Goal: Information Seeking & Learning: Learn about a topic

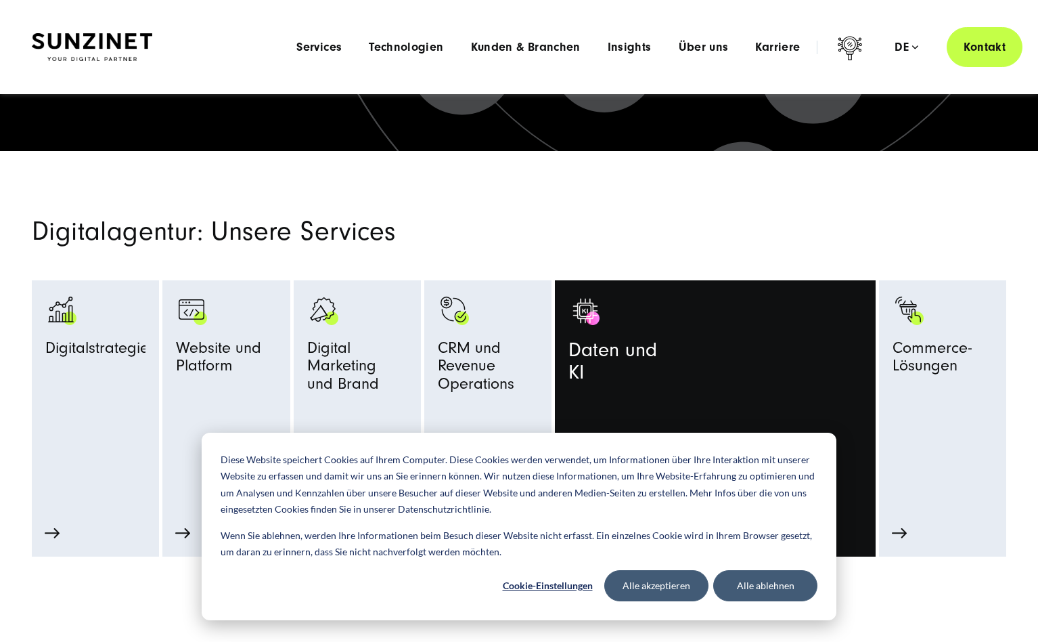
scroll to position [474, 0]
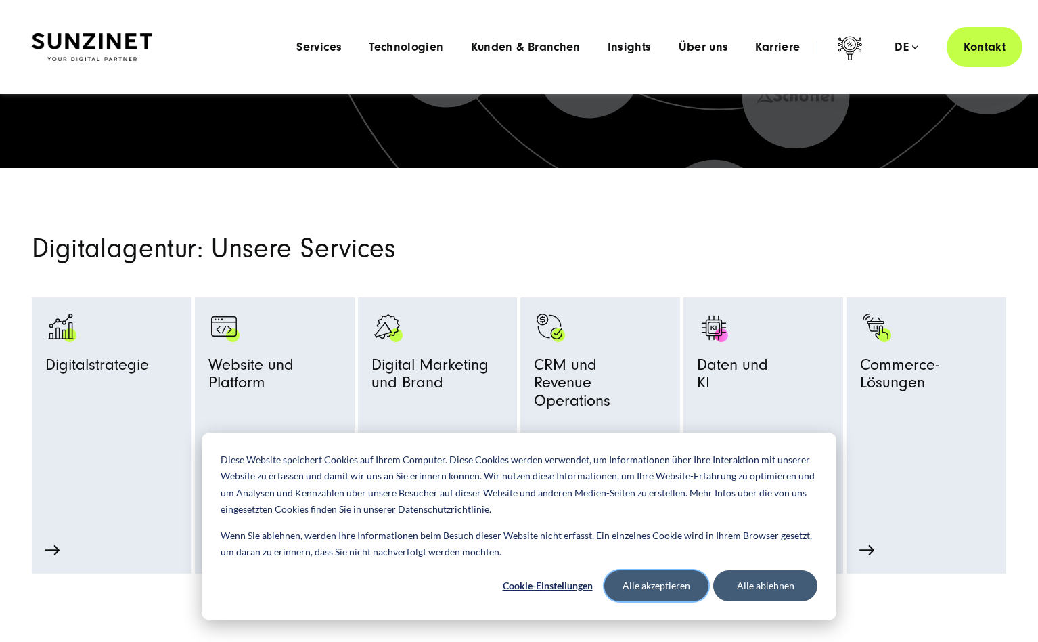
click at [665, 585] on button "Alle akzeptieren" at bounding box center [656, 585] width 104 height 31
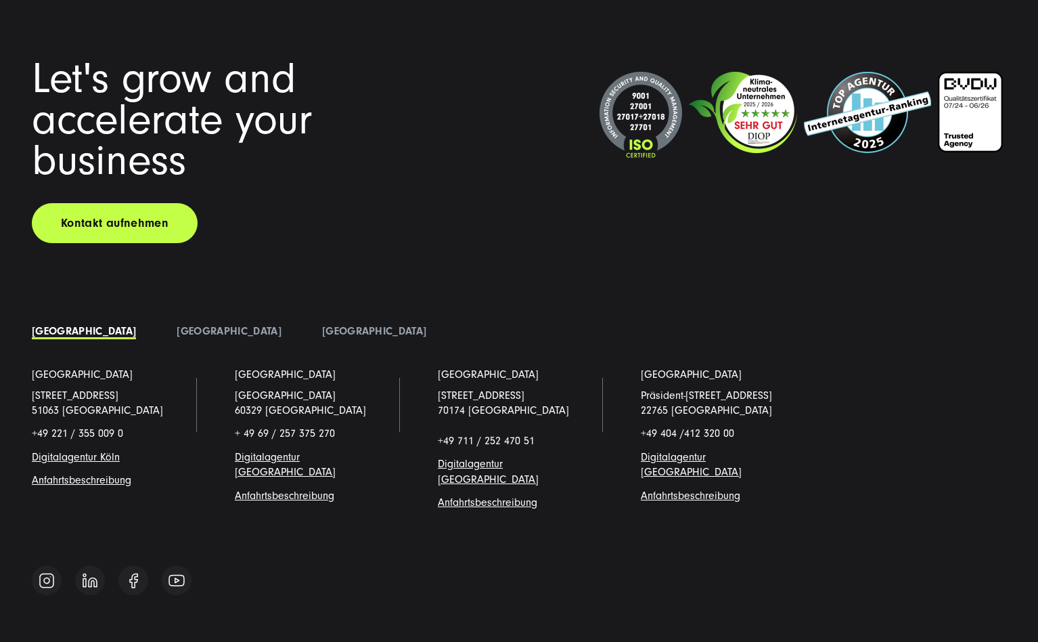
scroll to position [10492, 0]
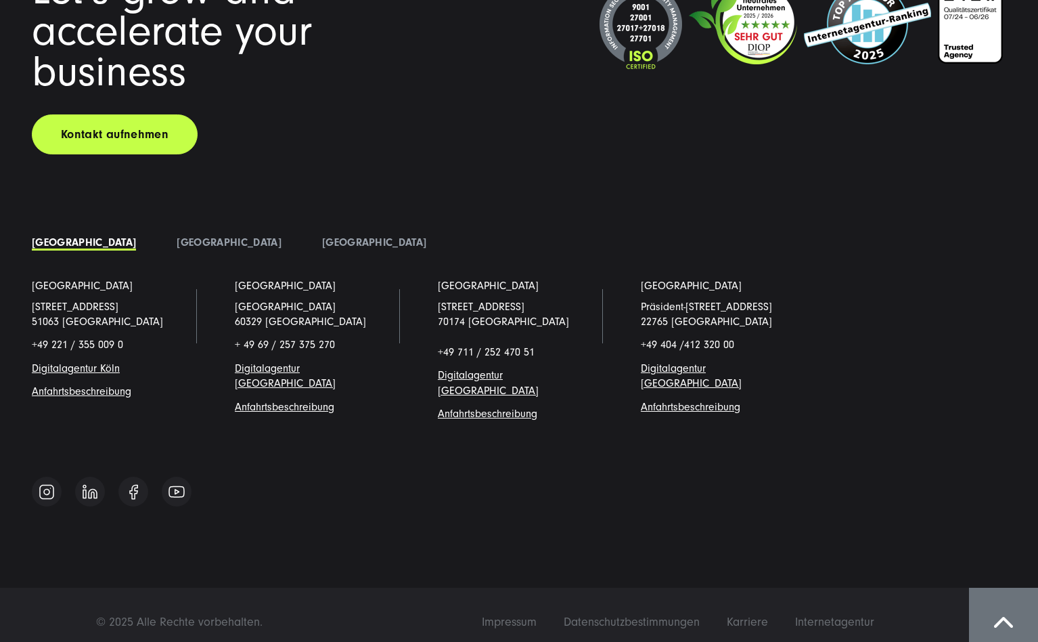
click at [1013, 121] on div "Let's grow and accelerate your business Kontakt aufnehmen [GEOGRAPHIC_DATA]" at bounding box center [519, 242] width 1029 height 544
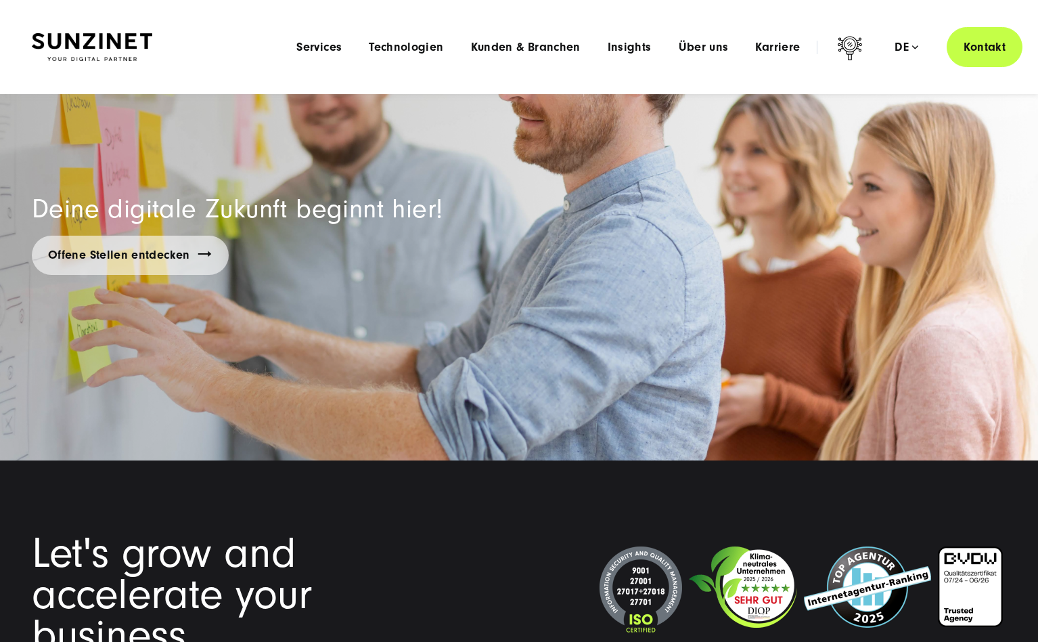
scroll to position [9815, 0]
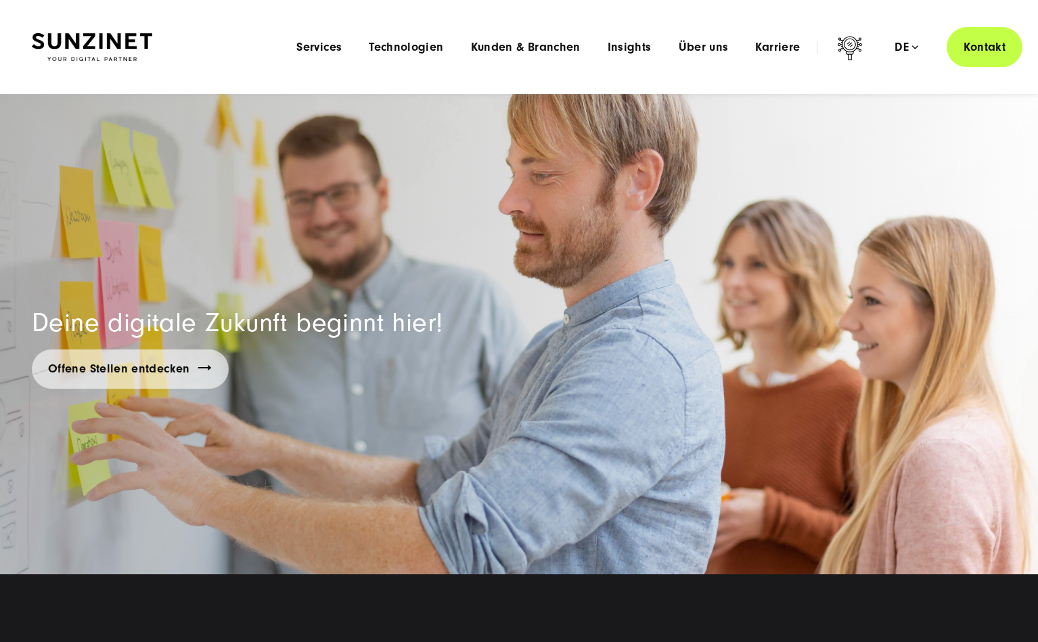
click at [709, 39] on div "Menu Services Menu Full Service Digitalagentur Wir lösen komplexe Herausforderu…" at bounding box center [653, 47] width 740 height 40
click at [709, 48] on span "Über uns" at bounding box center [704, 48] width 50 height 14
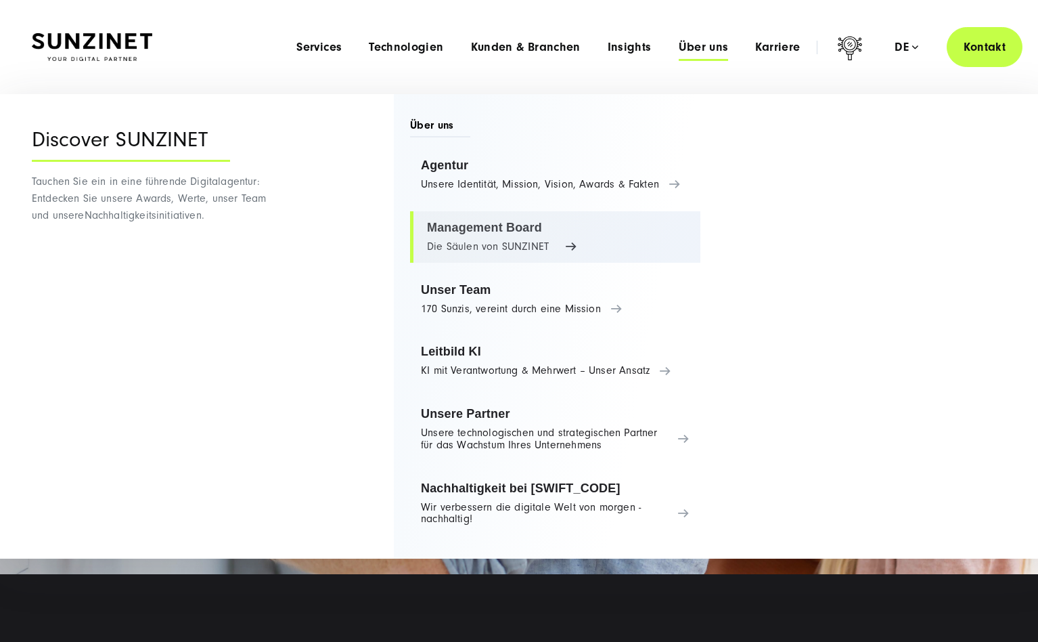
click at [506, 240] on link "Management Board Die Säulen von SUNZINET" at bounding box center [555, 236] width 290 height 51
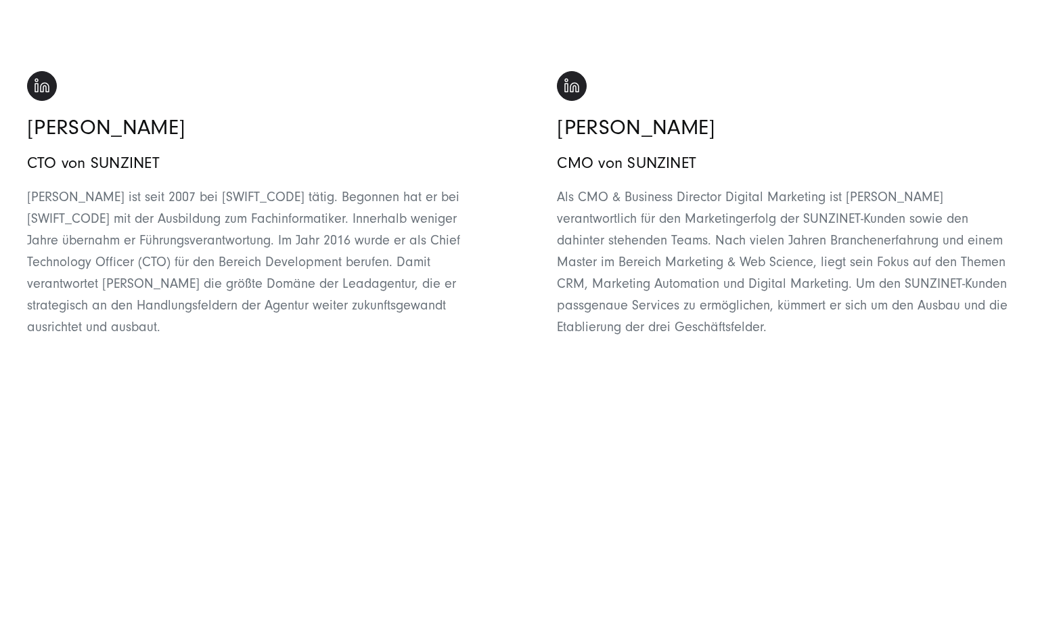
scroll to position [1151, 0]
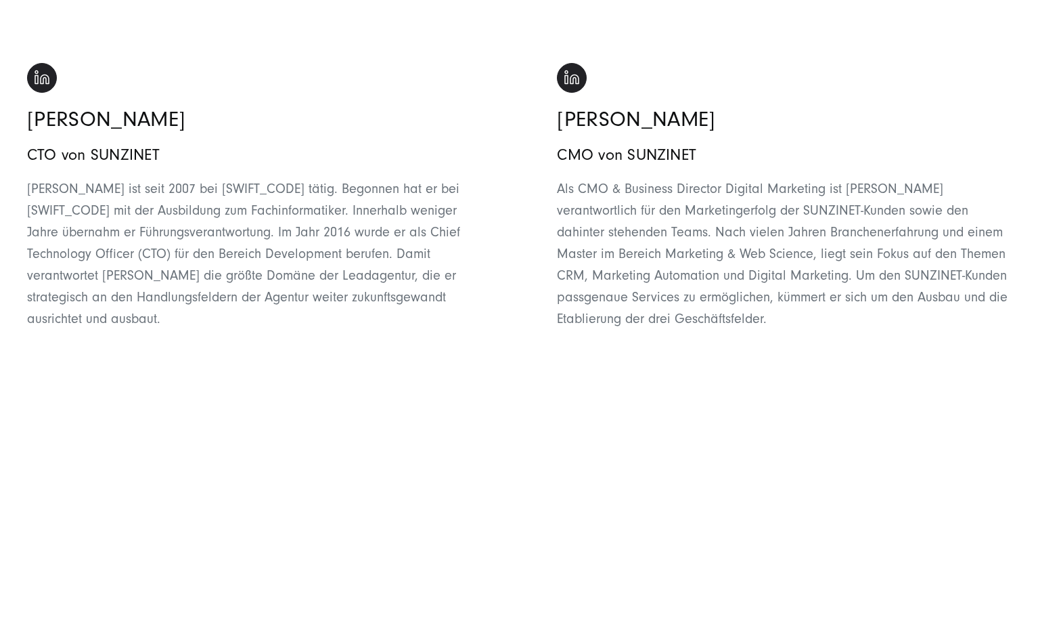
click at [1034, 104] on div "[PERSON_NAME] CMO von [PERSON_NAME] Als CMO & Business Director Digital Marketi…" at bounding box center [784, 209] width 508 height 293
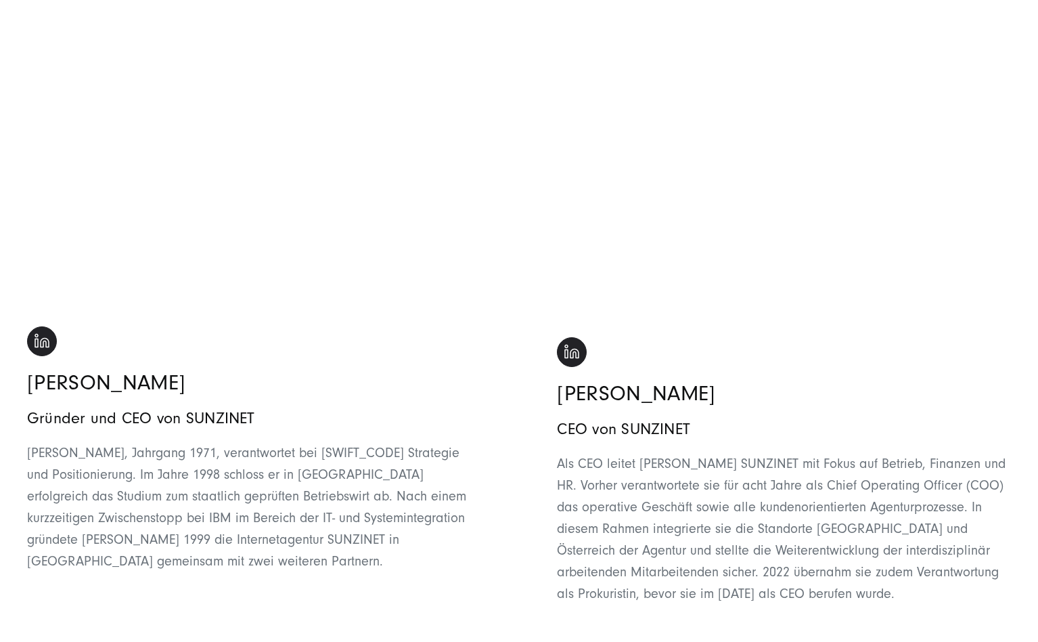
scroll to position [221, 0]
